Goal: Transaction & Acquisition: Purchase product/service

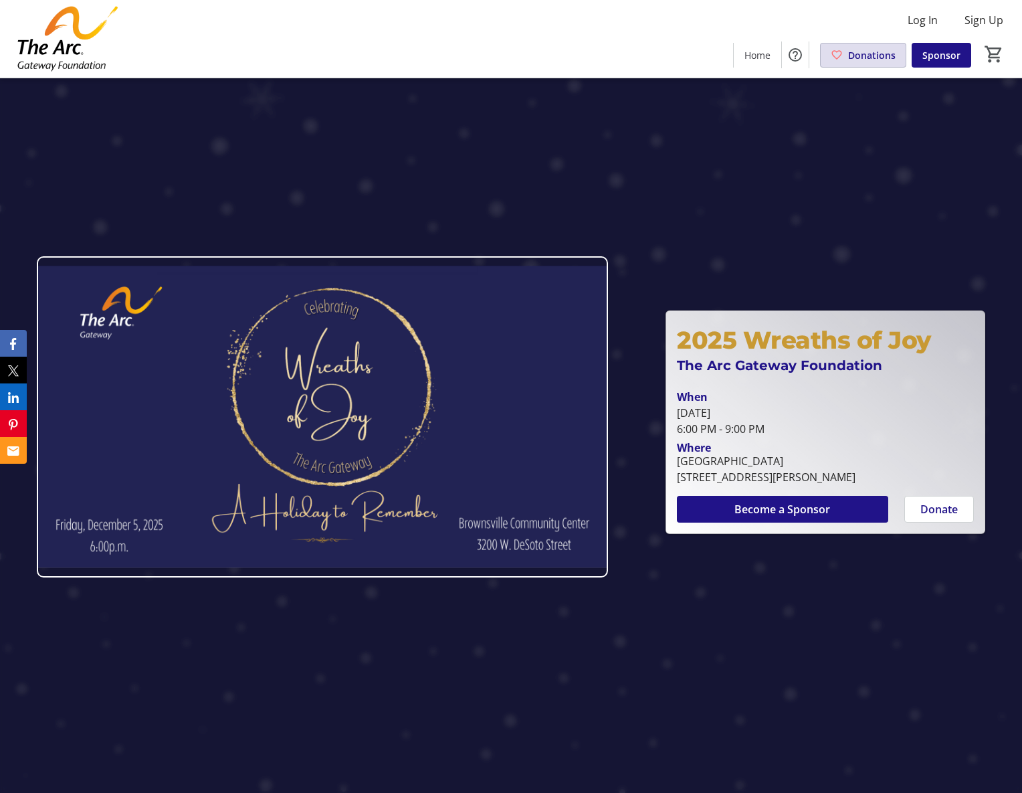
click at [883, 48] on span "Donations" at bounding box center [872, 55] width 48 height 14
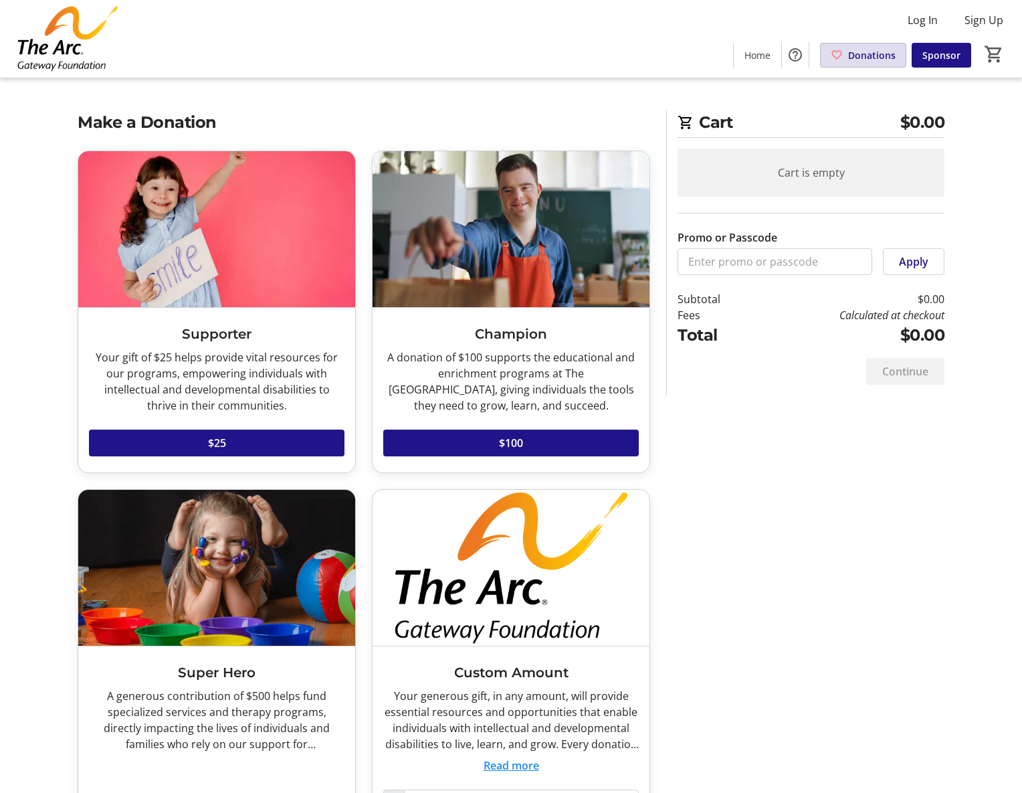
click at [874, 58] on span "Donations" at bounding box center [872, 55] width 48 height 14
click at [54, 39] on img at bounding box center [67, 38] width 119 height 67
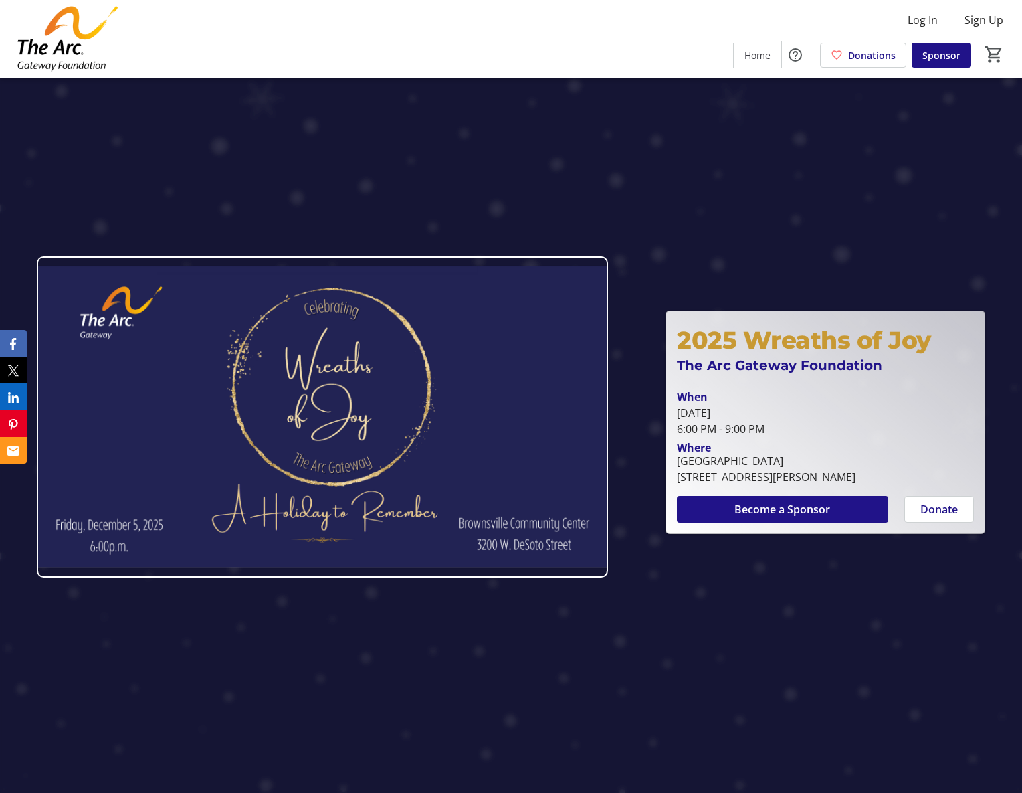
click at [56, 56] on img at bounding box center [67, 38] width 119 height 67
click at [267, 410] on img at bounding box center [322, 416] width 571 height 321
